Goal: Task Accomplishment & Management: Manage account settings

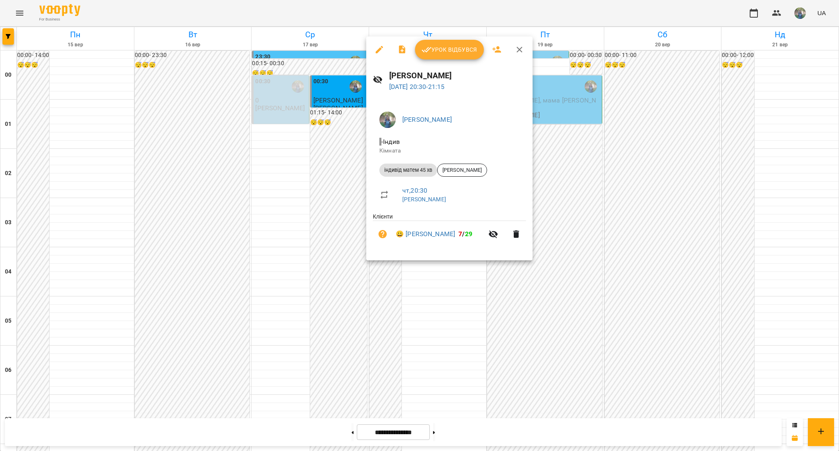
click at [434, 308] on div at bounding box center [419, 225] width 839 height 451
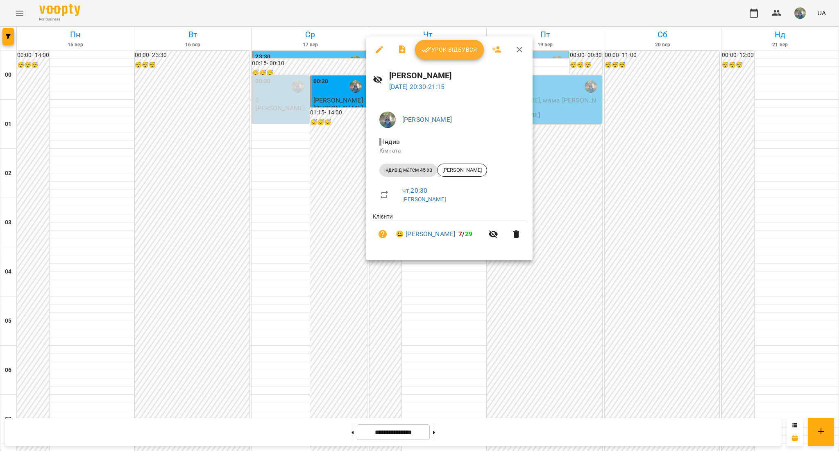
click at [473, 45] on span "Урок відбувся" at bounding box center [450, 50] width 56 height 10
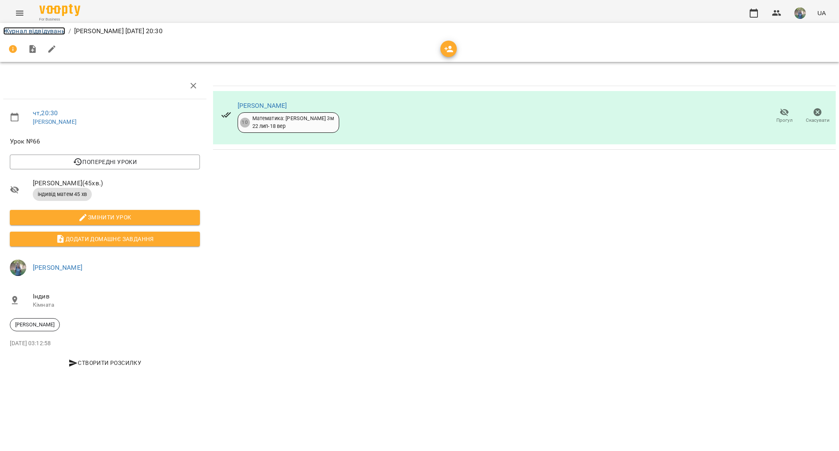
click at [27, 30] on link "Журнал відвідувань" at bounding box center [34, 31] width 62 height 8
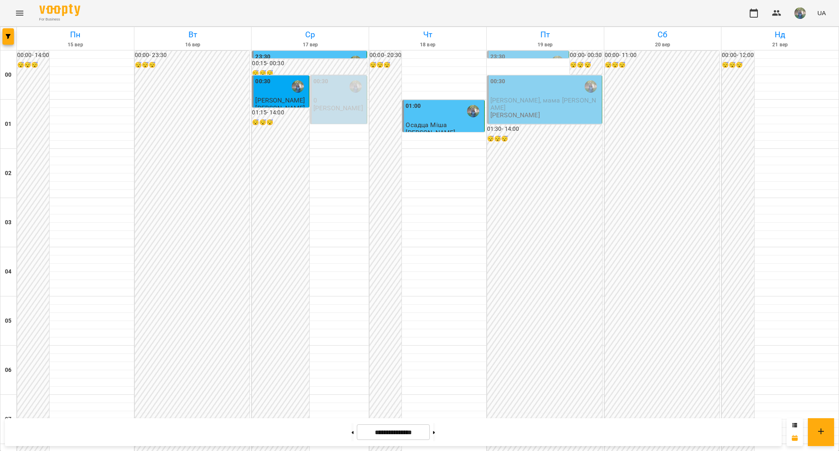
click at [536, 115] on div "00:30 [PERSON_NAME], мама [PERSON_NAME] [PERSON_NAME]" at bounding box center [544, 99] width 115 height 48
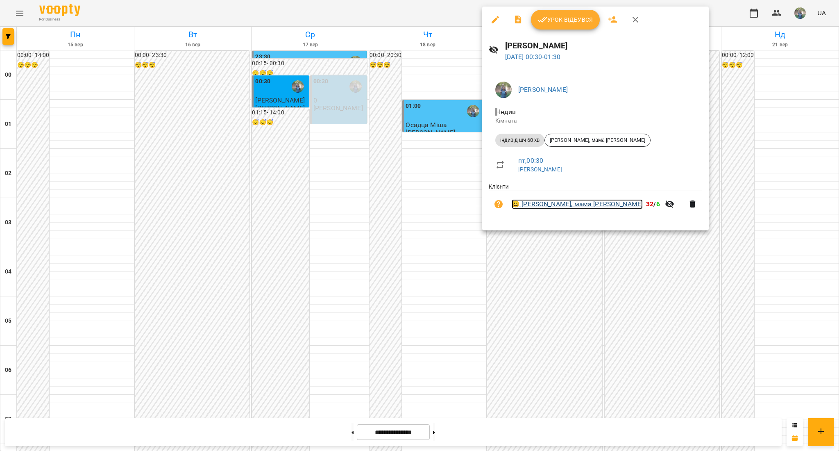
click at [551, 203] on link "😀 [PERSON_NAME], мама [PERSON_NAME]" at bounding box center [577, 204] width 131 height 10
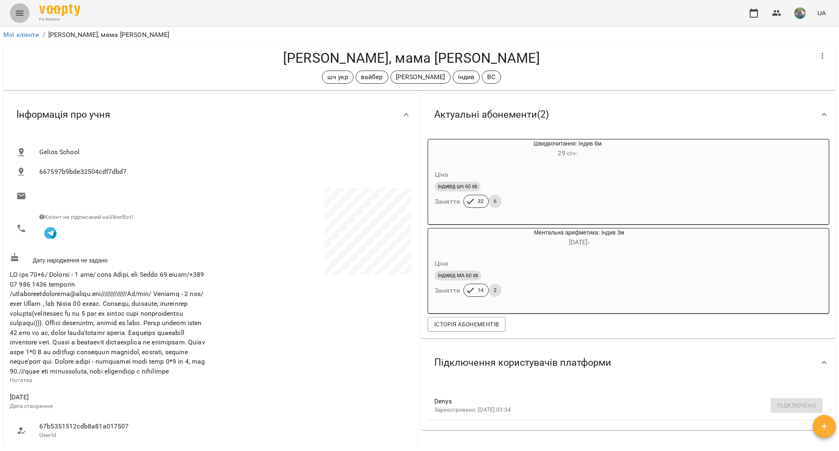
click at [15, 16] on button "Menu" at bounding box center [20, 13] width 20 height 20
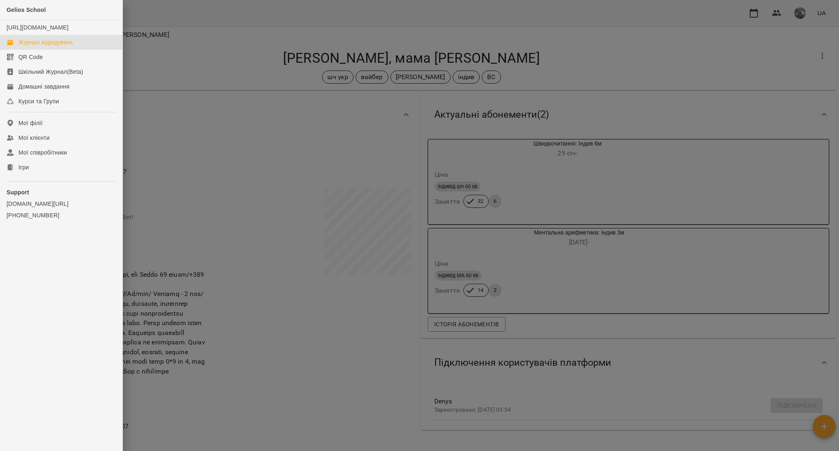
click at [54, 46] on div "Журнал відвідувань" at bounding box center [45, 42] width 55 height 8
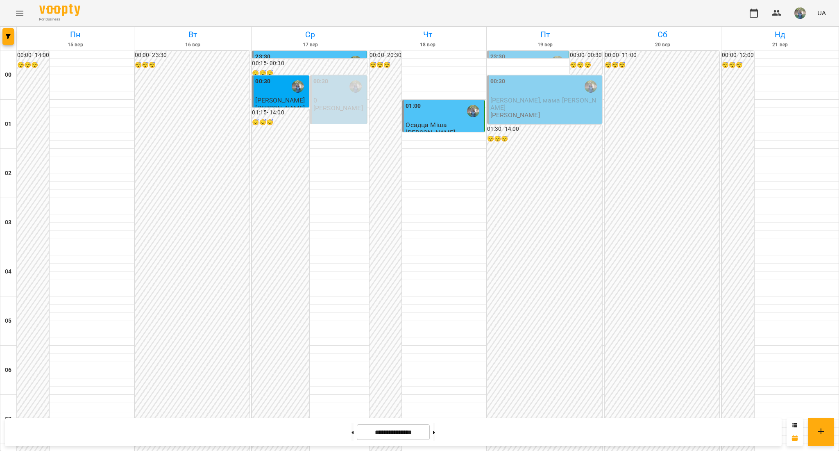
click at [542, 98] on span "[PERSON_NAME], мама [PERSON_NAME]" at bounding box center [544, 103] width 106 height 15
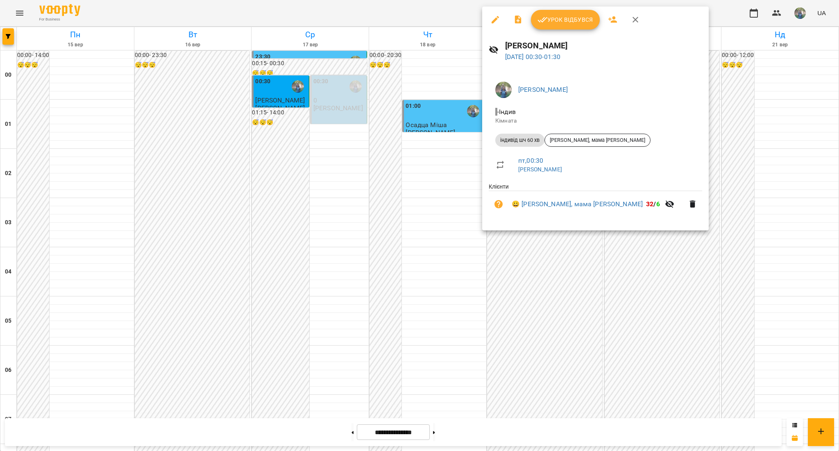
click at [566, 199] on li "😀 [PERSON_NAME], мама [PERSON_NAME] 32 / 6" at bounding box center [596, 204] width 214 height 26
click at [563, 204] on link "😀 [PERSON_NAME], мама [PERSON_NAME]" at bounding box center [577, 204] width 131 height 10
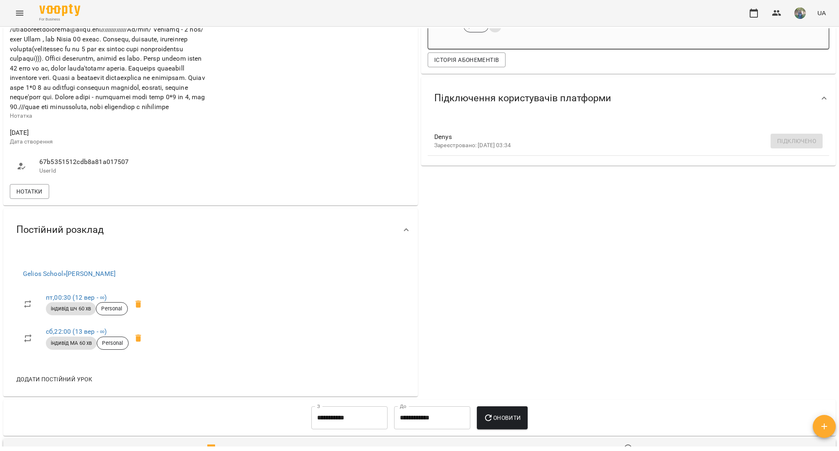
scroll to position [218, 0]
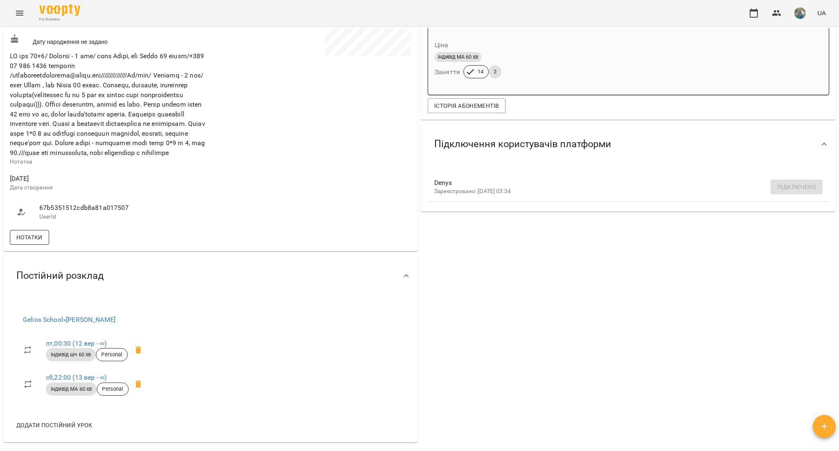
click at [30, 242] on span "Нотатки" at bounding box center [29, 237] width 26 height 10
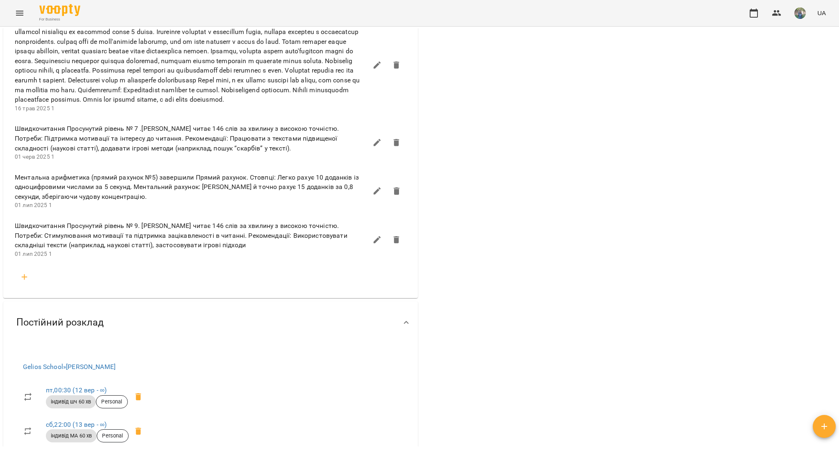
scroll to position [710, 0]
